Goal: Task Accomplishment & Management: Complete application form

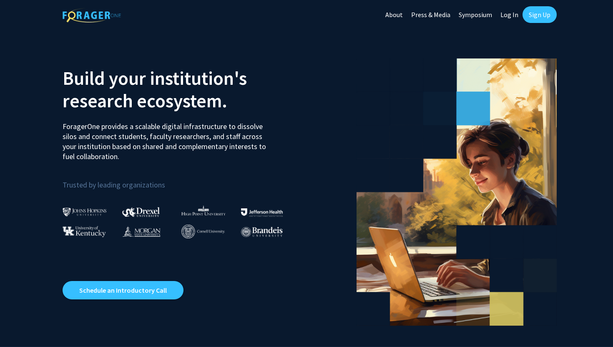
click at [536, 13] on link "Sign Up" at bounding box center [540, 14] width 34 height 17
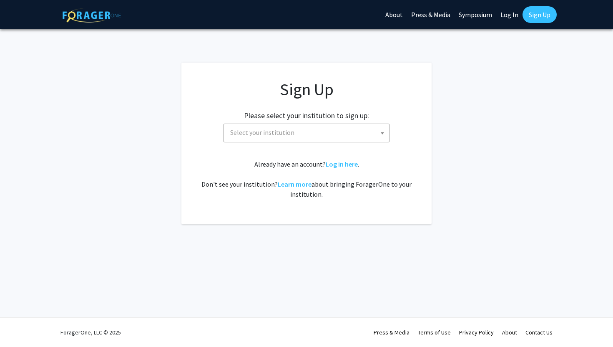
click at [306, 140] on span "Select your institution" at bounding box center [308, 132] width 163 height 17
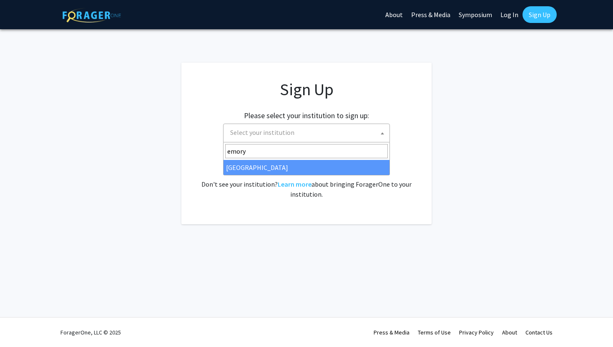
type input "emory"
click at [290, 159] on span "emory" at bounding box center [307, 151] width 166 height 18
select select "12"
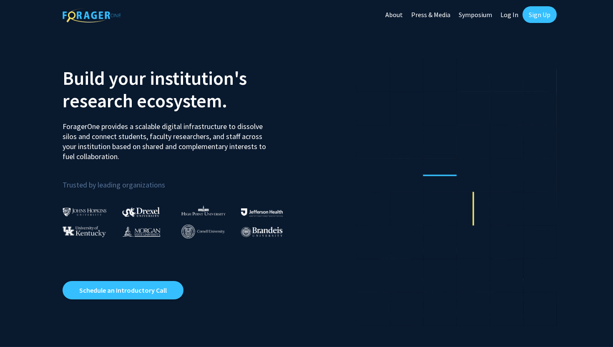
click at [537, 8] on link "Sign Up" at bounding box center [540, 14] width 34 height 17
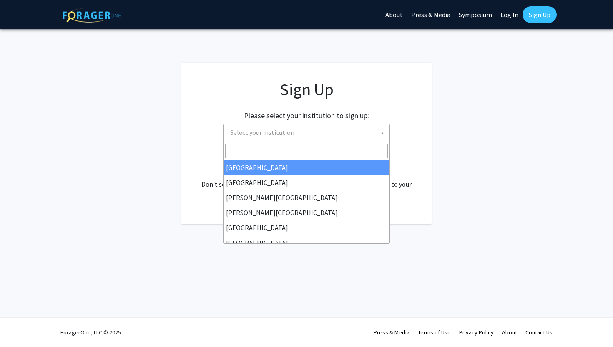
click at [287, 133] on span "Select your institution" at bounding box center [262, 132] width 64 height 8
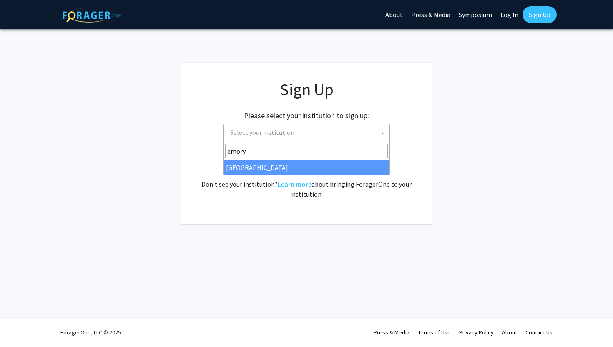
type input "emory"
select select "12"
